Goal: Find specific page/section: Find specific page/section

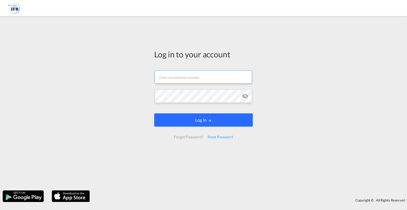
type input "[EMAIL_ADDRESS][DOMAIN_NAME]"
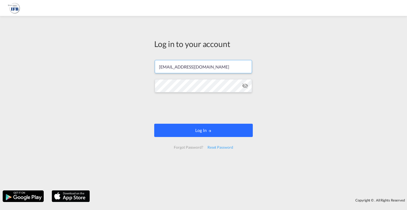
click at [204, 122] on form "[EMAIL_ADDRESS][DOMAIN_NAME] Password field is required Log In Forgot Password?…" at bounding box center [203, 104] width 99 height 99
click at [204, 127] on button "Log In" at bounding box center [203, 130] width 99 height 13
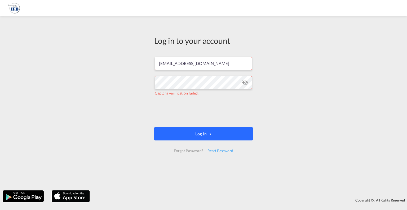
click at [199, 138] on button "Log In" at bounding box center [203, 133] width 99 height 13
